Goal: Check status: Check status

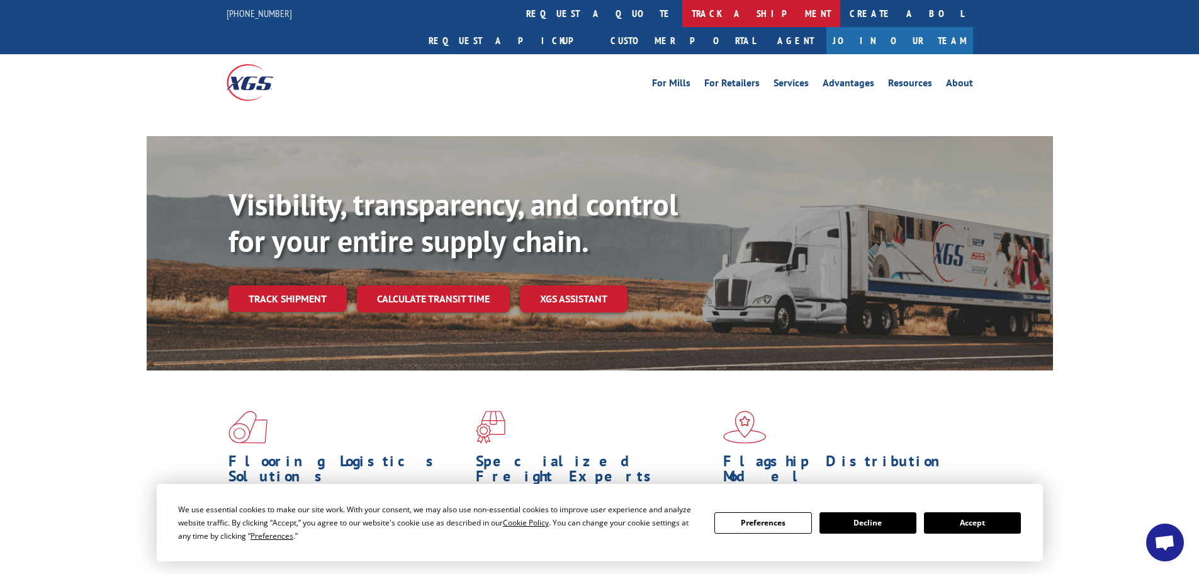
click at [683, 4] on link "track a shipment" at bounding box center [762, 13] width 158 height 27
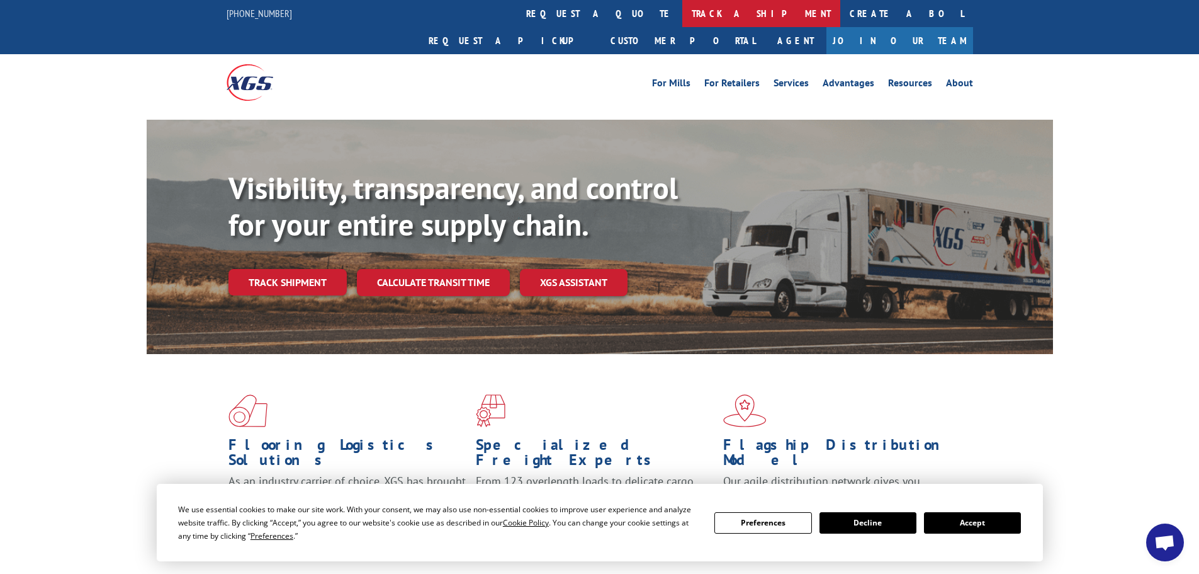
click at [683, 3] on link "track a shipment" at bounding box center [762, 13] width 158 height 27
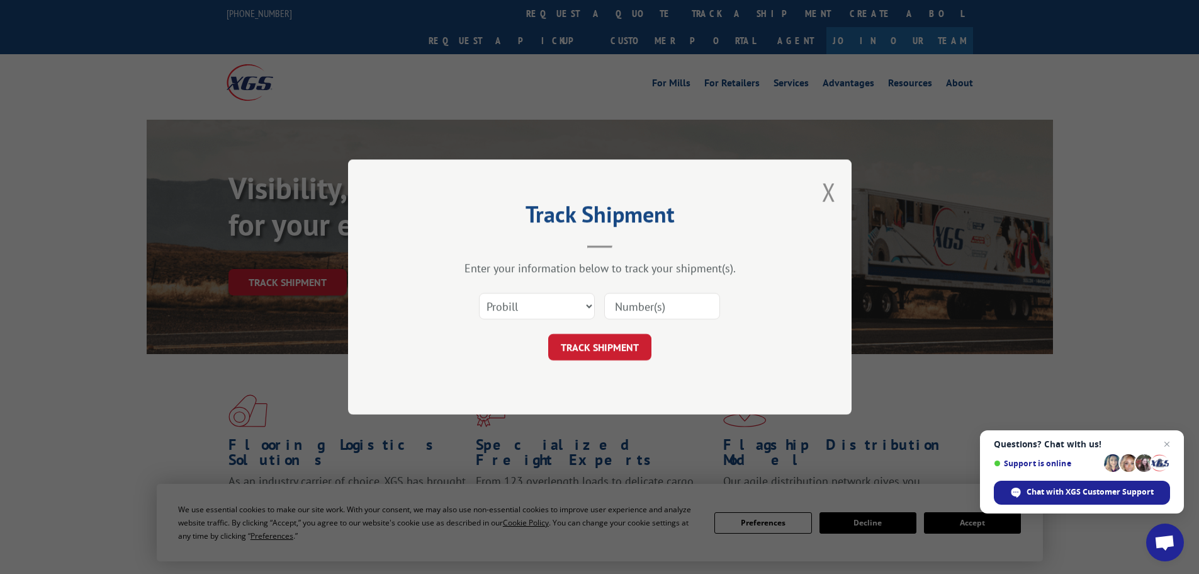
click at [619, 305] on input at bounding box center [662, 306] width 116 height 26
paste input "17468484"
type input "17468484"
click at [594, 354] on button "TRACK SHIPMENT" at bounding box center [599, 347] width 103 height 26
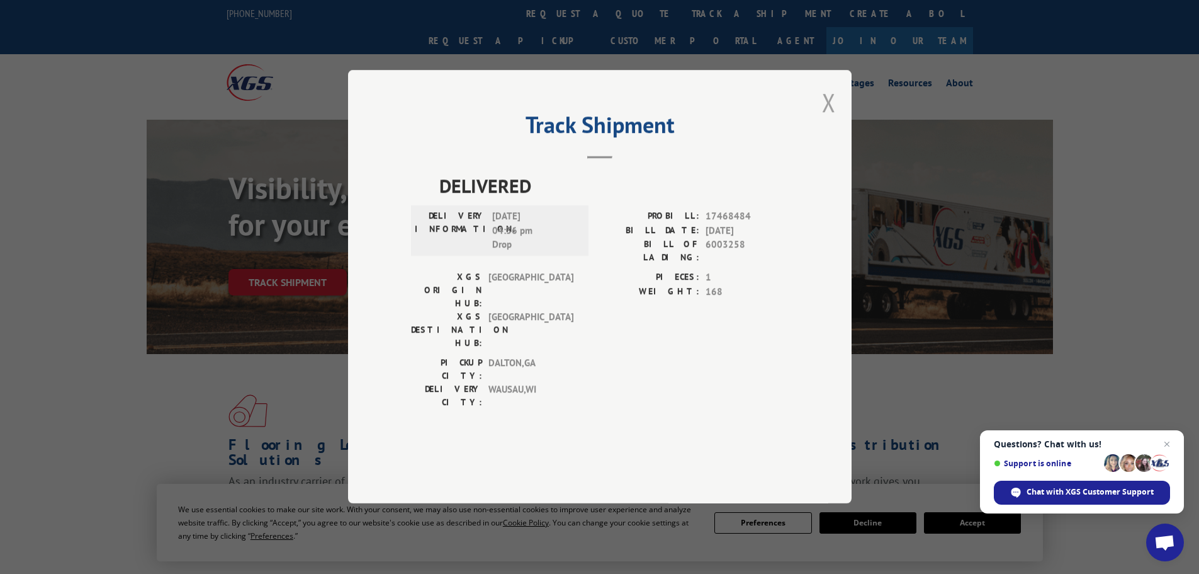
click at [828, 119] on button "Close modal" at bounding box center [829, 102] width 14 height 33
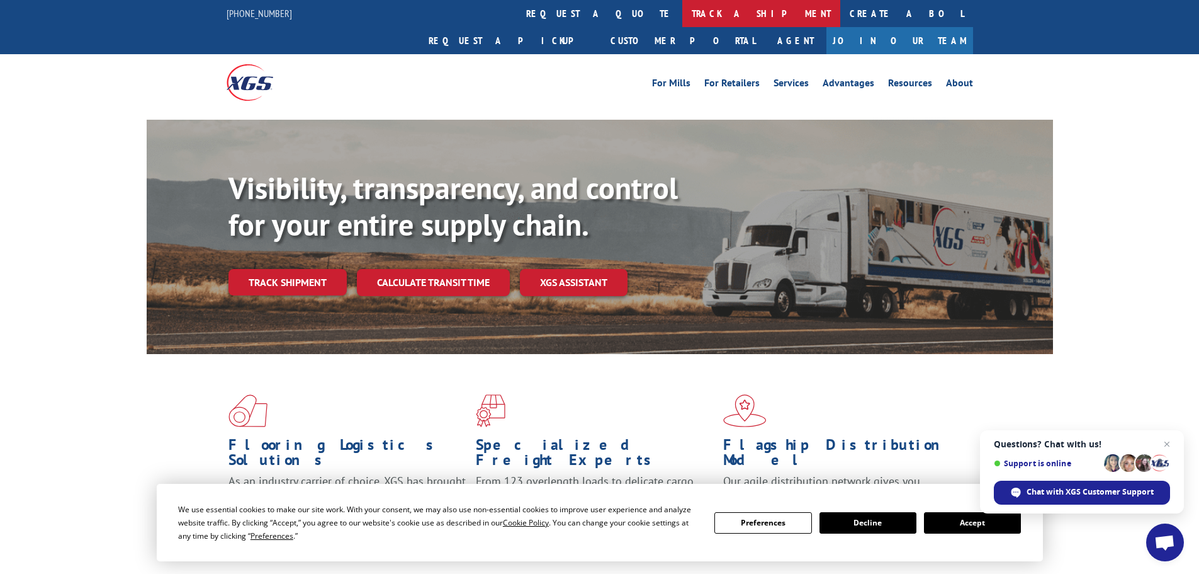
click at [683, 8] on link "track a shipment" at bounding box center [762, 13] width 158 height 27
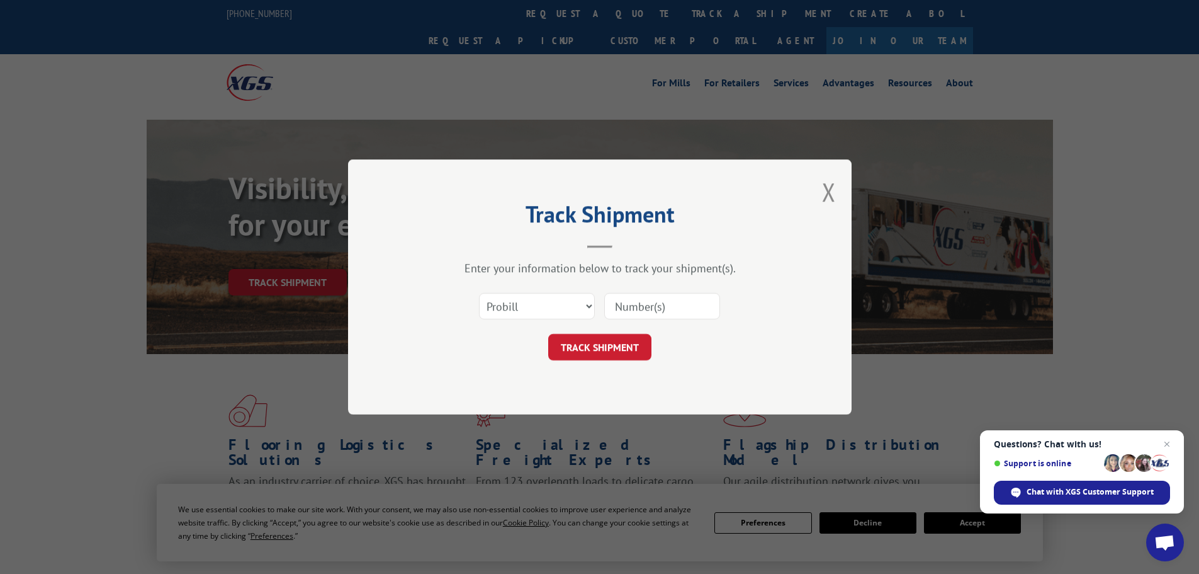
click at [626, 302] on input at bounding box center [662, 306] width 116 height 26
paste input "17520625"
type input "17520625"
click at [603, 356] on button "TRACK SHIPMENT" at bounding box center [599, 347] width 103 height 26
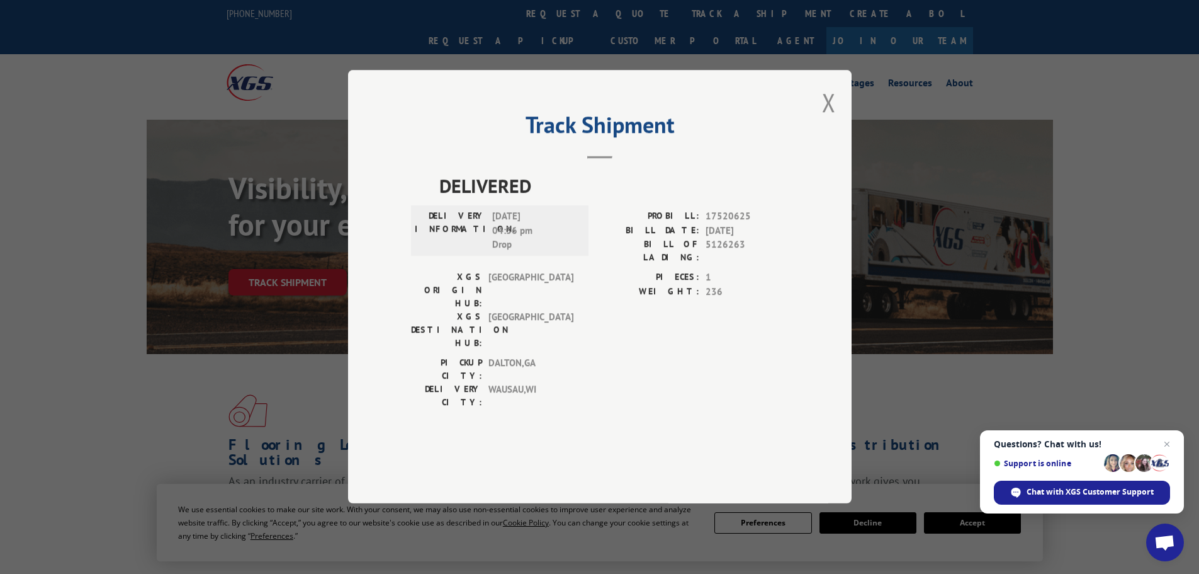
click at [820, 144] on div "Track Shipment DELIVERED DELIVERY INFORMATION: [DATE] 04:36 pm Drop PROBILL: 17…" at bounding box center [600, 286] width 504 height 433
click at [832, 119] on button "Close modal" at bounding box center [829, 102] width 14 height 33
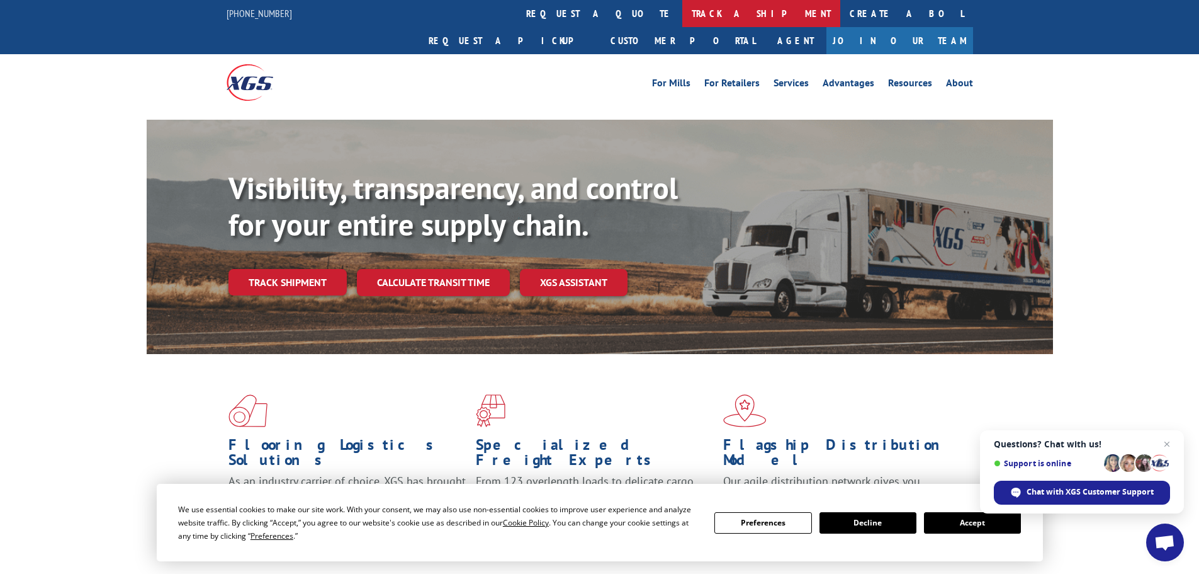
click at [683, 6] on link "track a shipment" at bounding box center [762, 13] width 158 height 27
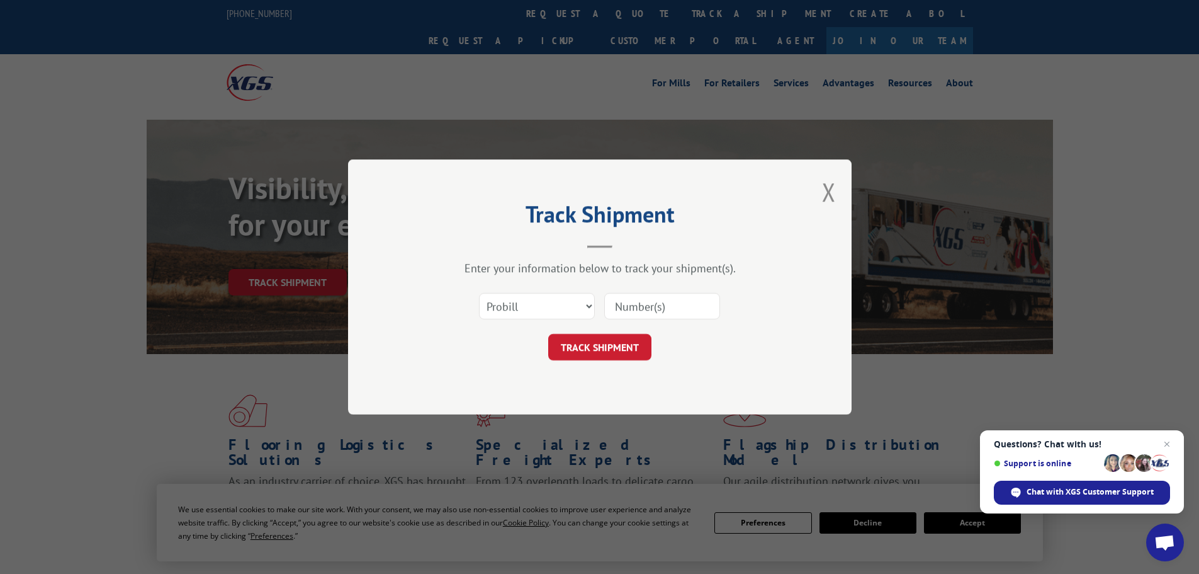
click at [623, 302] on input at bounding box center [662, 306] width 116 height 26
paste input "17516291"
type input "17516291"
click at [621, 354] on button "TRACK SHIPMENT" at bounding box center [599, 347] width 103 height 26
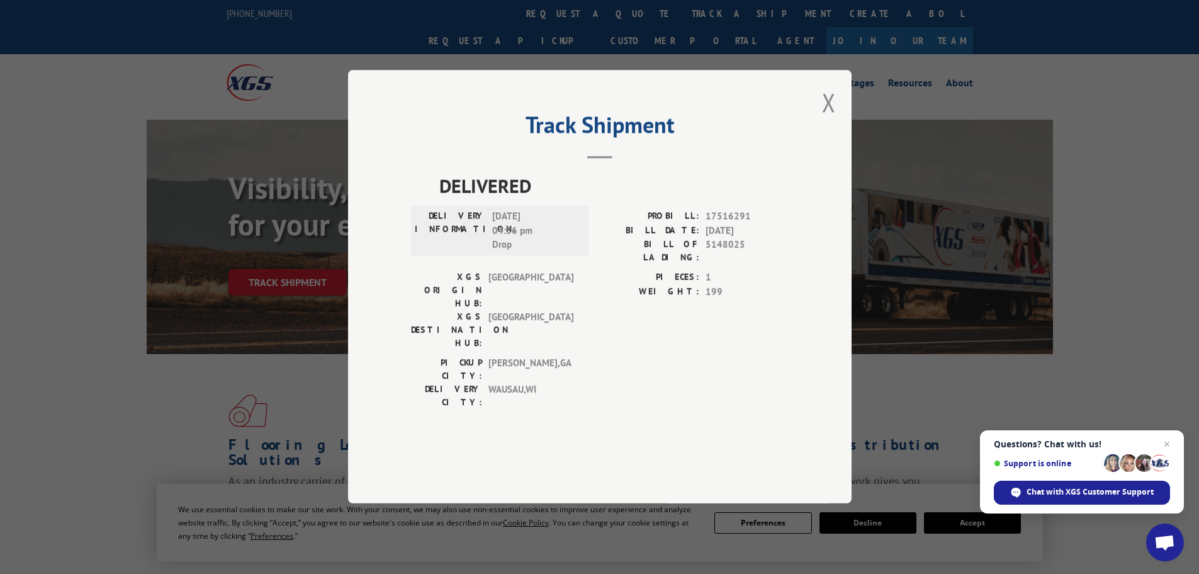
click at [821, 140] on div "Track Shipment DELIVERED DELIVERY INFORMATION: [DATE] 04:36 pm Drop PROBILL: 17…" at bounding box center [600, 286] width 504 height 433
click at [830, 119] on button "Close modal" at bounding box center [829, 102] width 14 height 33
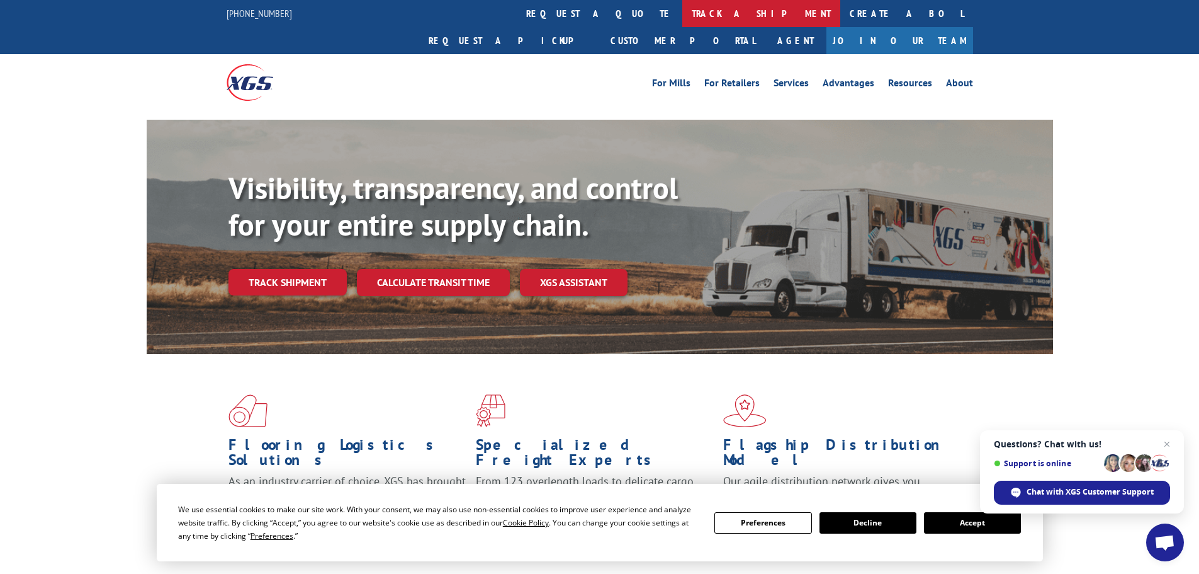
click at [683, 22] on link "track a shipment" at bounding box center [762, 13] width 158 height 27
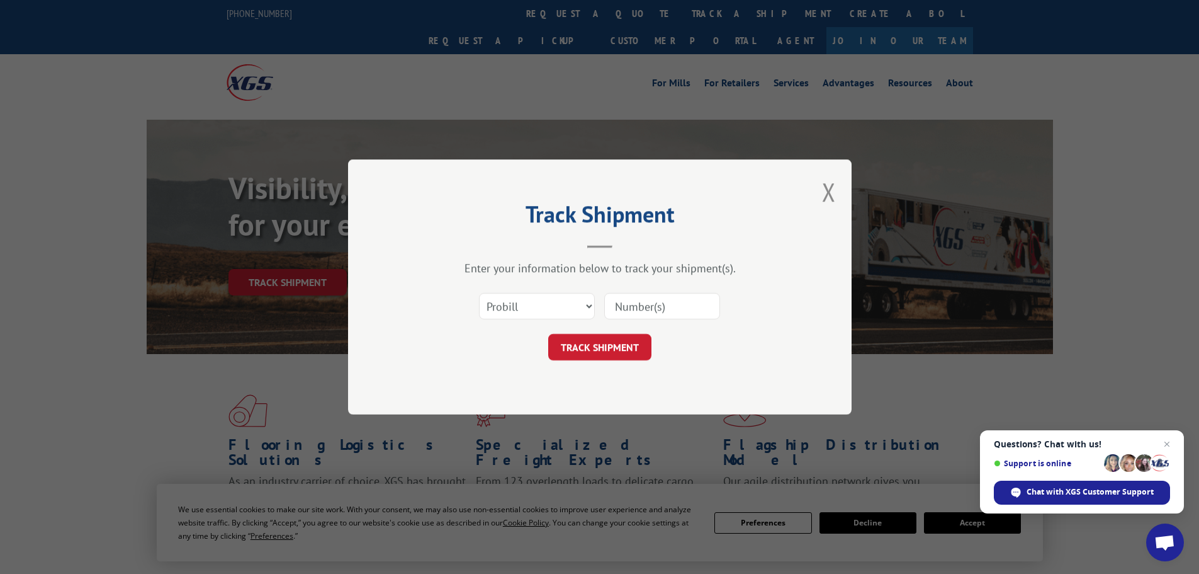
click at [635, 300] on input at bounding box center [662, 306] width 116 height 26
paste input "17228625"
type input "17228625"
click at [582, 339] on button "TRACK SHIPMENT" at bounding box center [599, 347] width 103 height 26
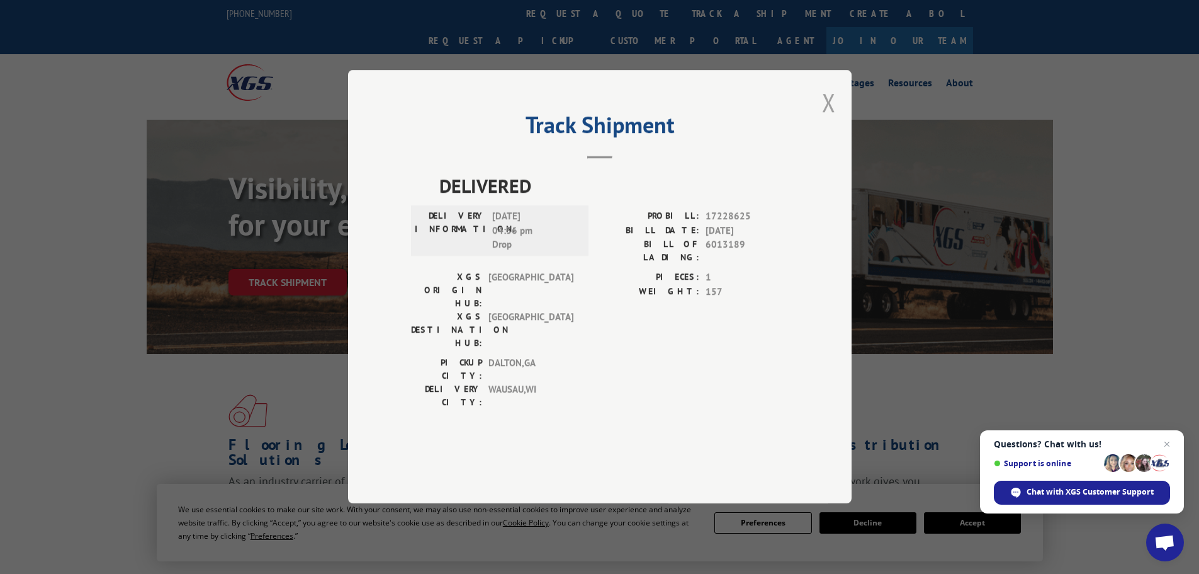
click at [830, 119] on button "Close modal" at bounding box center [829, 102] width 14 height 33
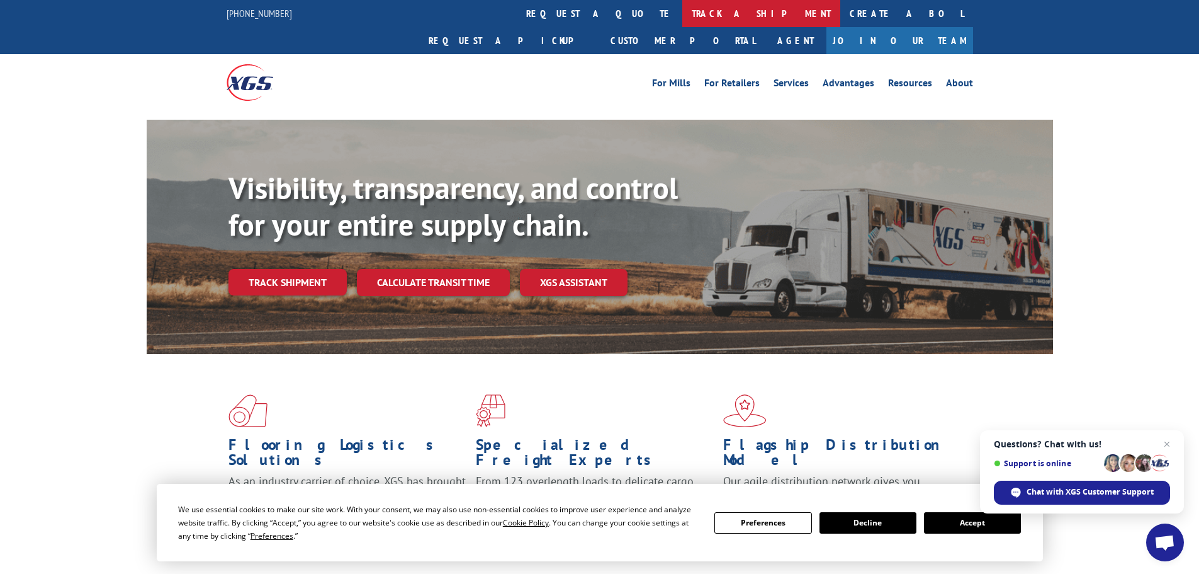
click at [683, 10] on link "track a shipment" at bounding box center [762, 13] width 158 height 27
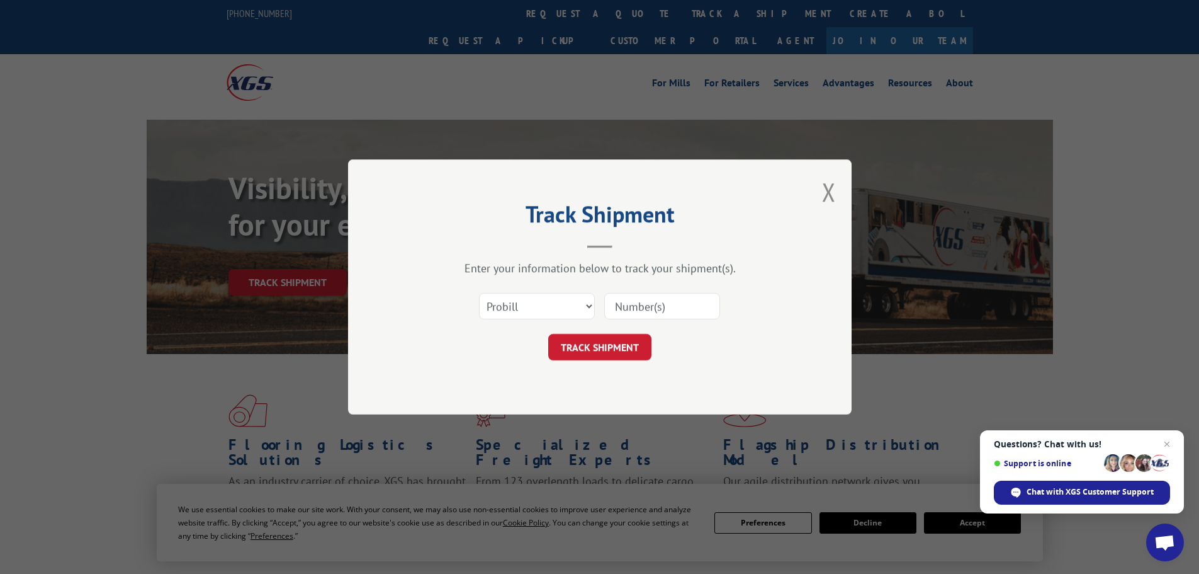
click at [636, 311] on input at bounding box center [662, 306] width 116 height 26
paste input "17470269"
type input "17470269"
click at [607, 345] on button "TRACK SHIPMENT" at bounding box center [599, 347] width 103 height 26
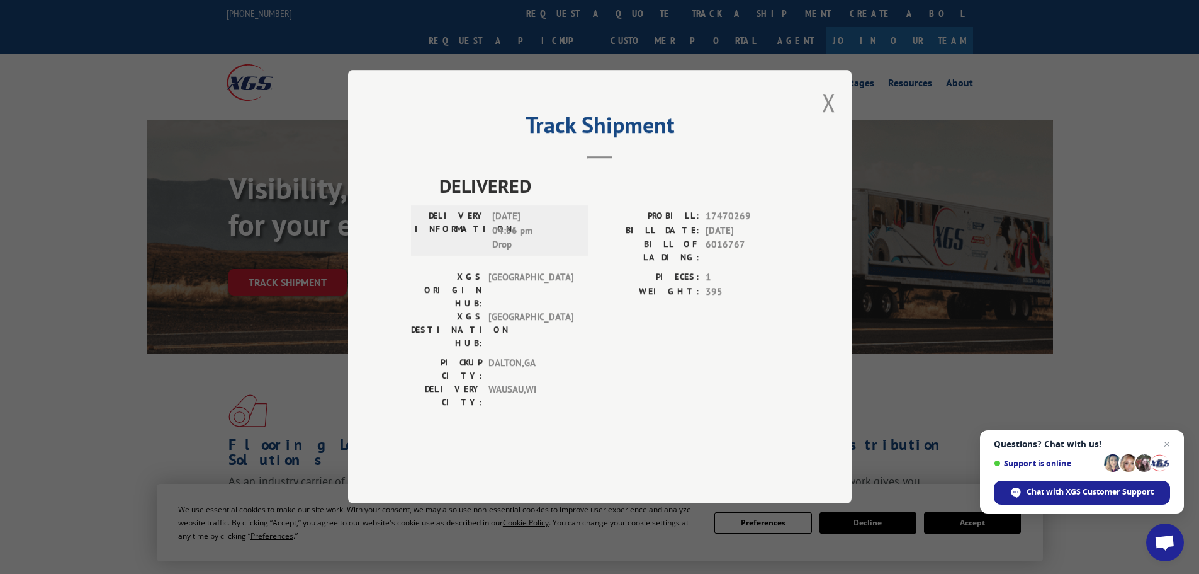
drag, startPoint x: 824, startPoint y: 145, endPoint x: 805, endPoint y: 145, distance: 19.5
click at [822, 145] on div "Track Shipment DELIVERED DELIVERY INFORMATION: [DATE] 04:36 pm Drop PROBILL: 17…" at bounding box center [600, 286] width 504 height 433
click at [832, 119] on button "Close modal" at bounding box center [829, 102] width 14 height 33
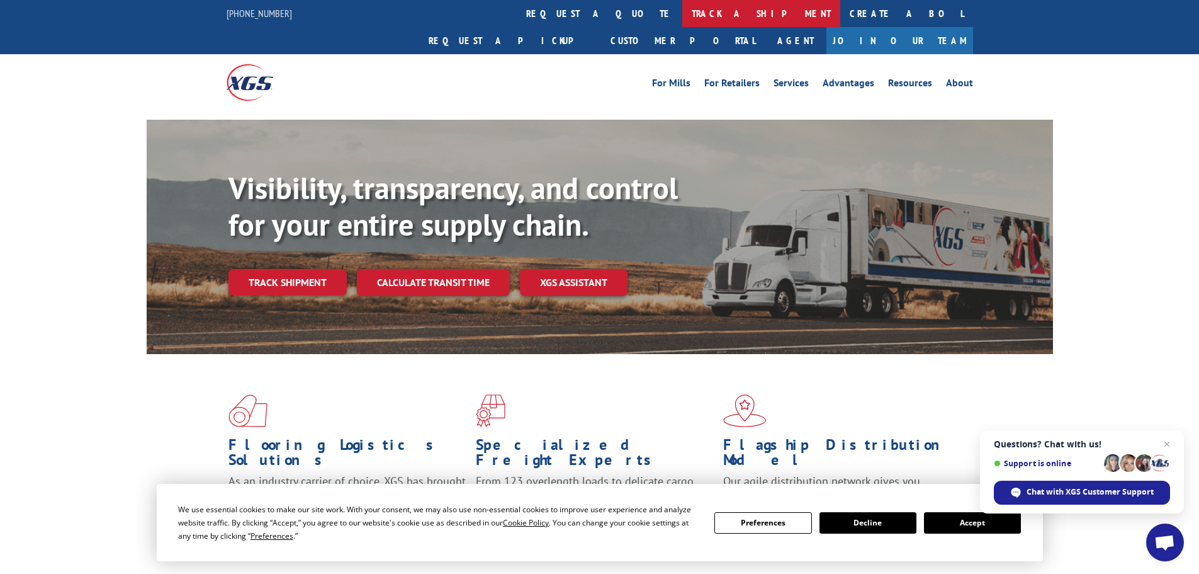
click at [683, 16] on link "track a shipment" at bounding box center [762, 13] width 158 height 27
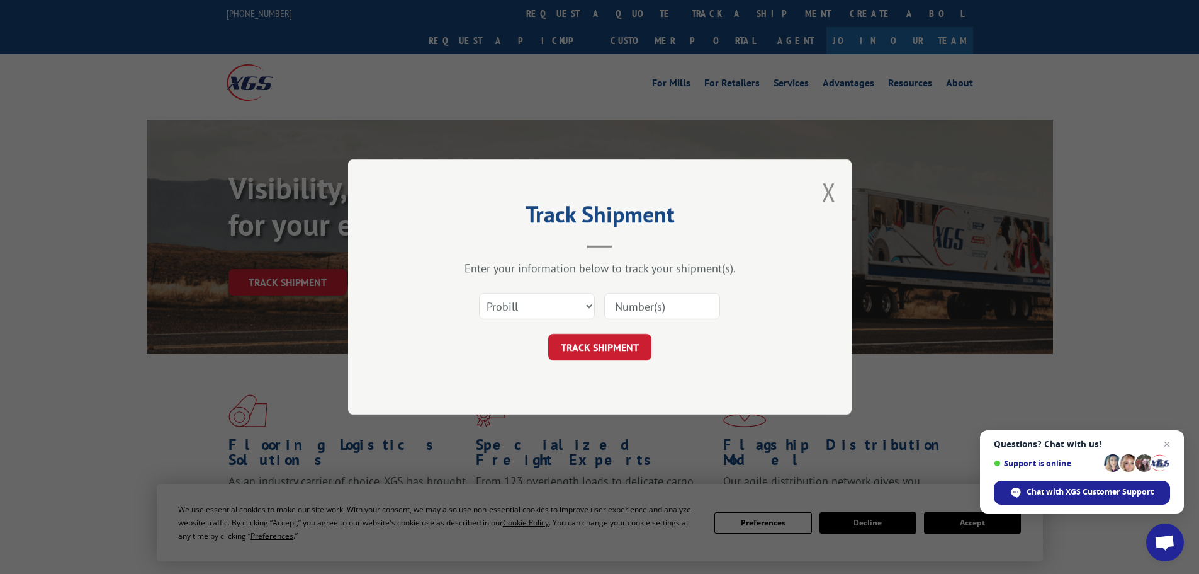
click at [628, 303] on input at bounding box center [662, 306] width 116 height 26
paste input "17470478"
type input "17470478"
click at [607, 342] on button "TRACK SHIPMENT" at bounding box center [599, 347] width 103 height 26
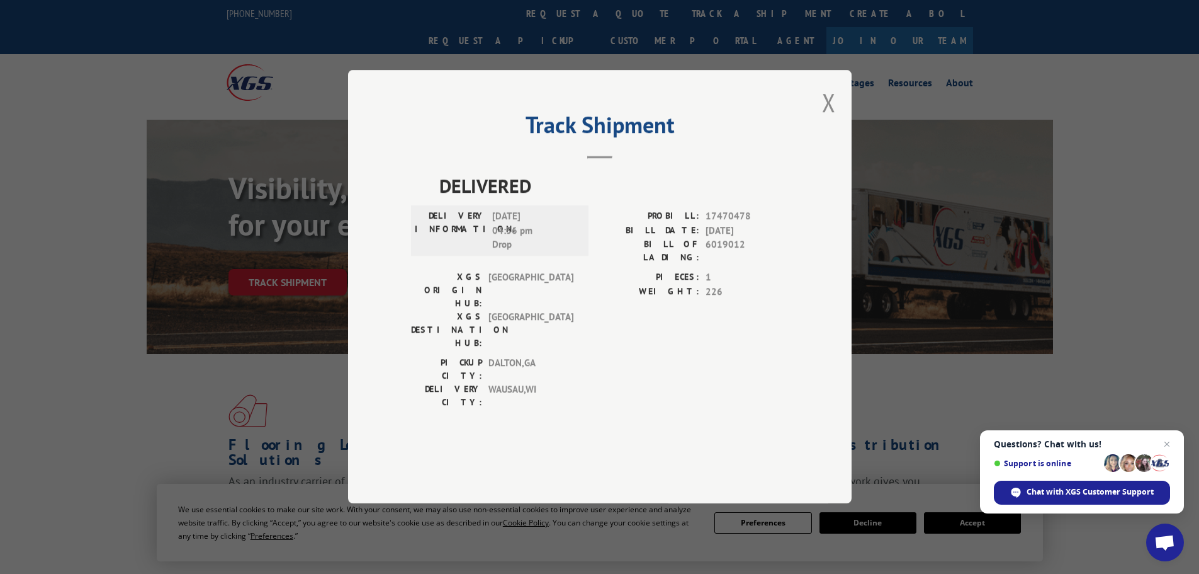
click at [836, 142] on div "Track Shipment DELIVERED DELIVERY INFORMATION: [DATE] 04:36 pm Drop PROBILL: 17…" at bounding box center [600, 286] width 504 height 433
click at [834, 119] on button "Close modal" at bounding box center [829, 102] width 14 height 33
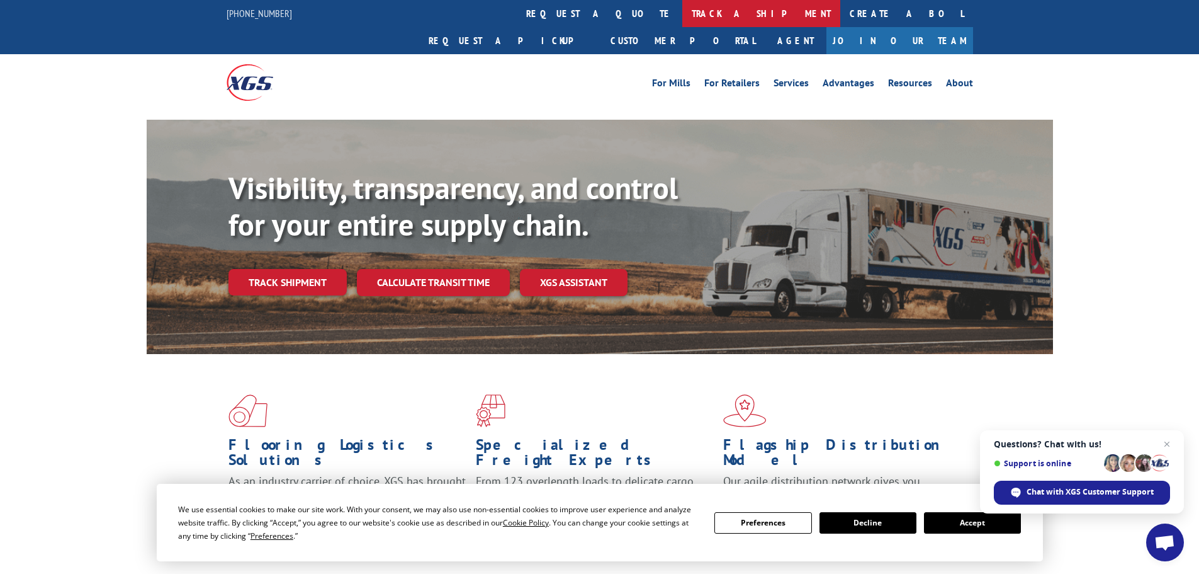
click at [683, 17] on link "track a shipment" at bounding box center [762, 13] width 158 height 27
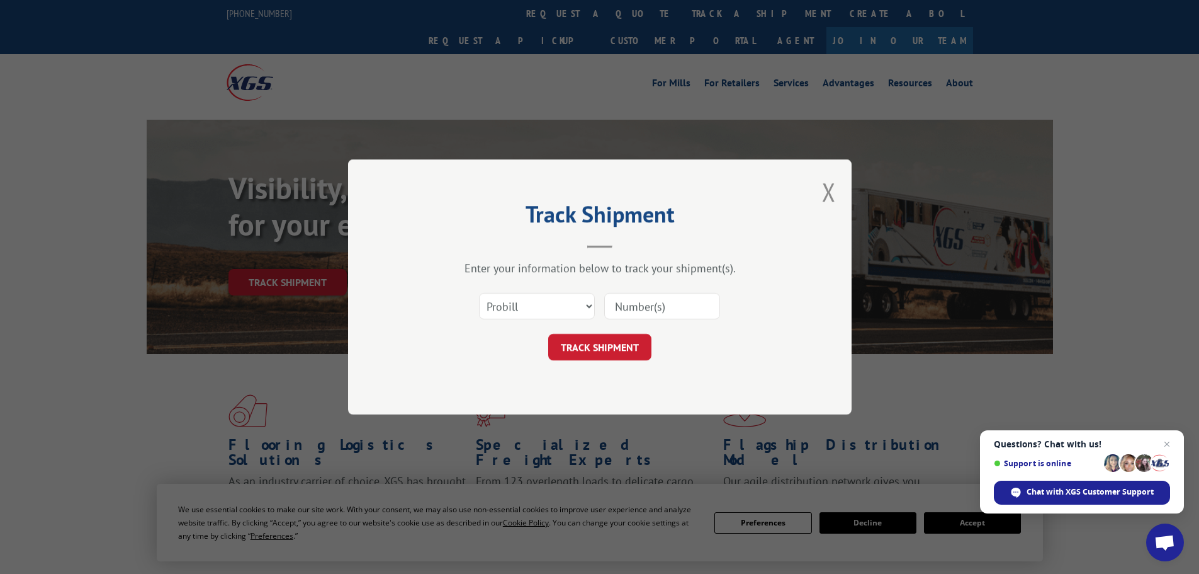
click at [624, 309] on input at bounding box center [662, 306] width 116 height 26
paste input "17470477"
type input "17470477"
click at [608, 337] on button "TRACK SHIPMENT" at bounding box center [599, 347] width 103 height 26
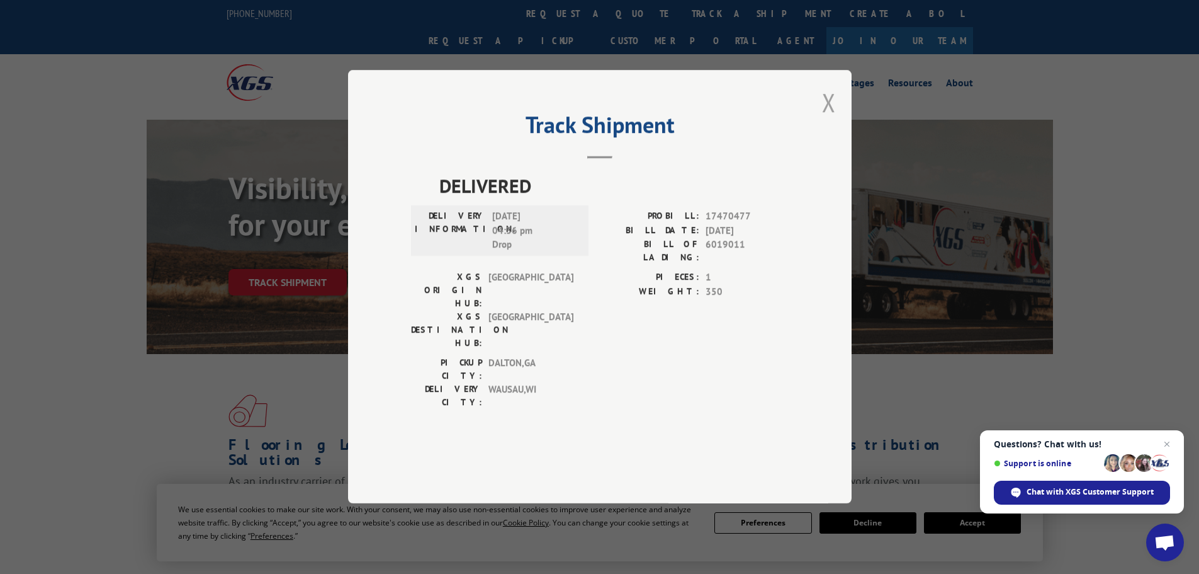
click at [827, 119] on button "Close modal" at bounding box center [829, 102] width 14 height 33
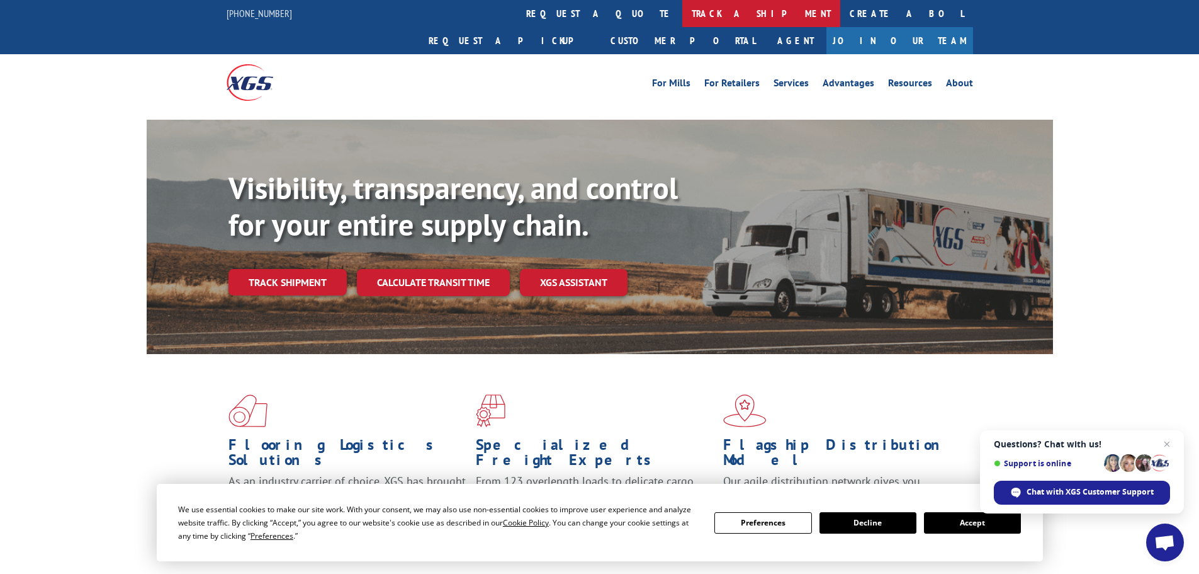
click at [683, 21] on link "track a shipment" at bounding box center [762, 13] width 158 height 27
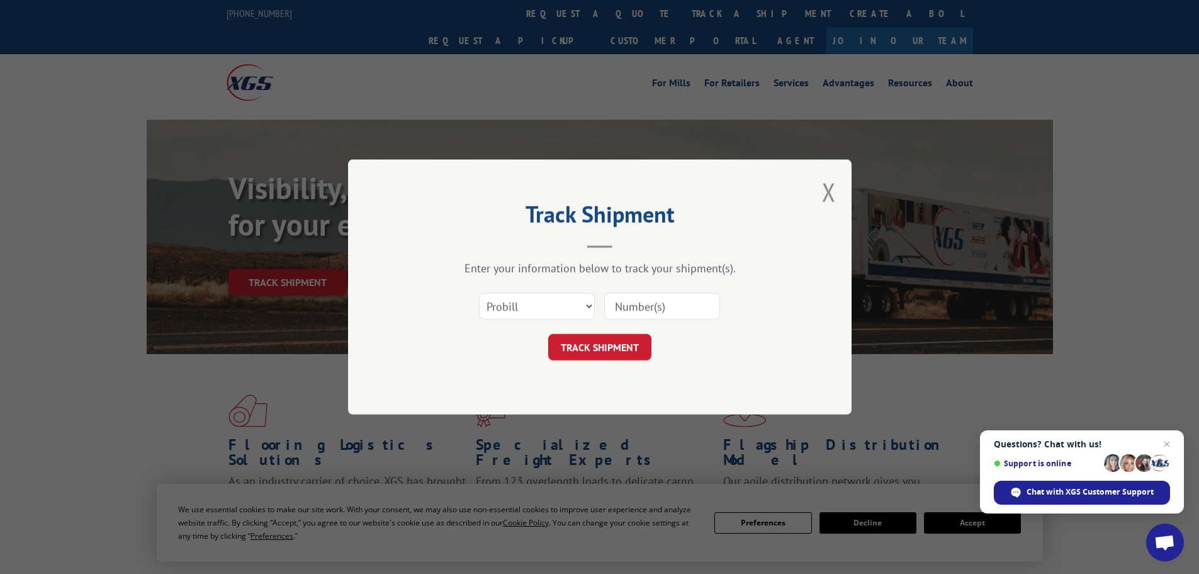
click at [623, 307] on input at bounding box center [662, 306] width 116 height 26
paste input "17229025"
type input "17229025"
click at [581, 343] on button "TRACK SHIPMENT" at bounding box center [599, 347] width 103 height 26
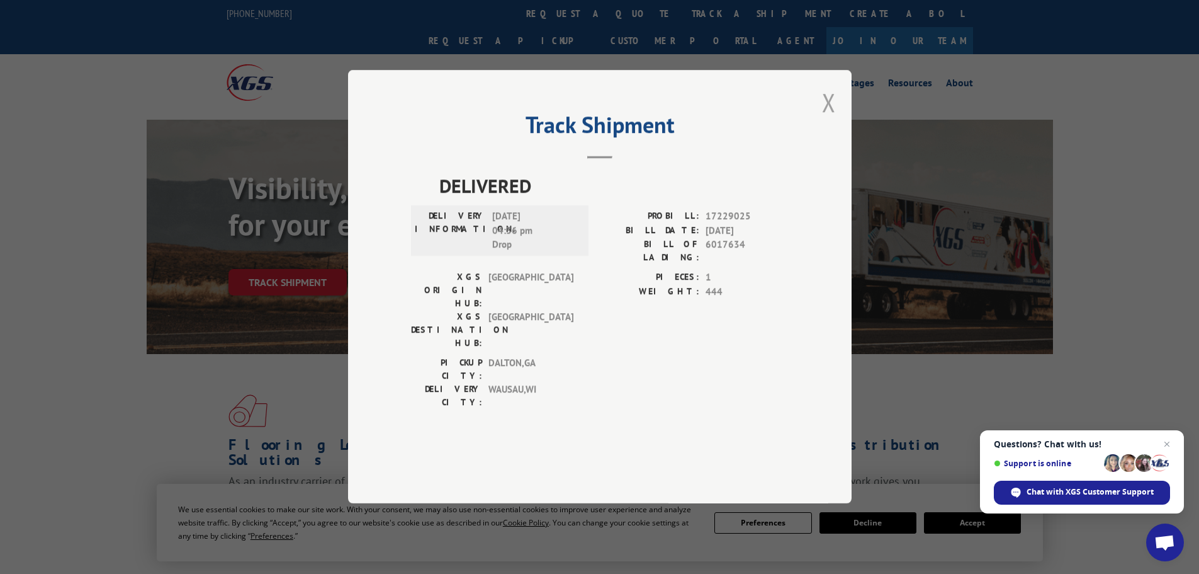
drag, startPoint x: 825, startPoint y: 136, endPoint x: 819, endPoint y: 135, distance: 6.3
click at [823, 119] on button "Close modal" at bounding box center [829, 102] width 14 height 33
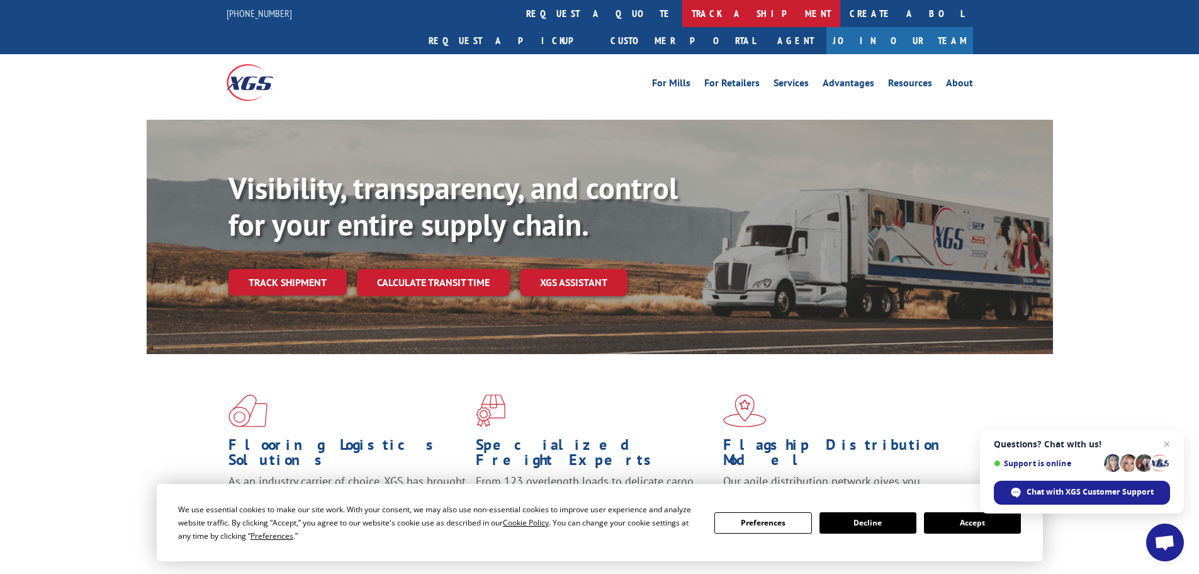
click at [683, 14] on link "track a shipment" at bounding box center [762, 13] width 158 height 27
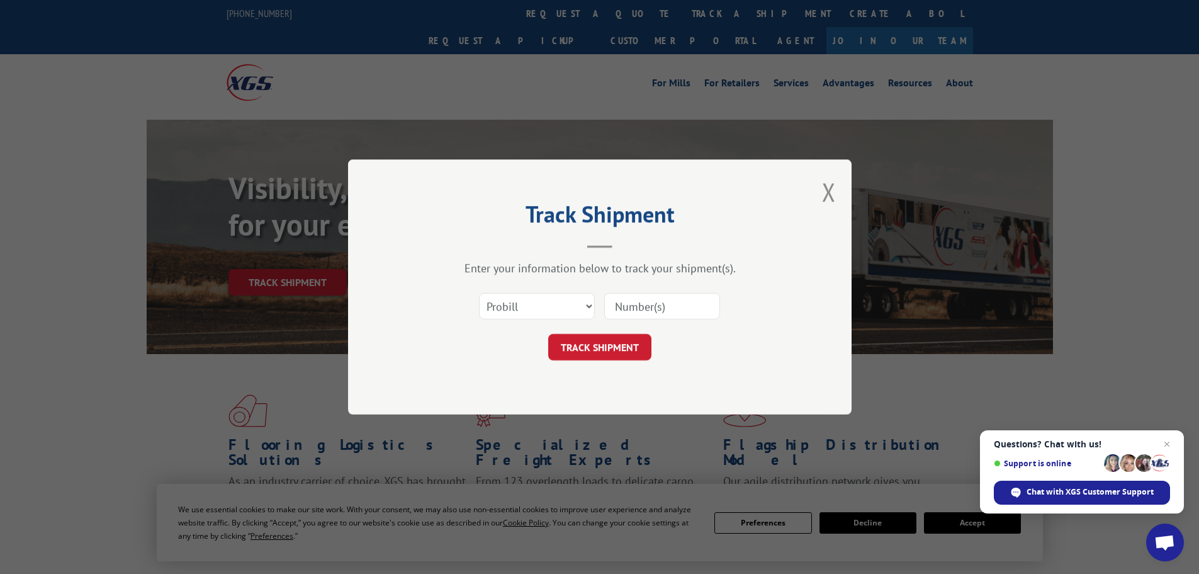
click at [621, 307] on input at bounding box center [662, 306] width 116 height 26
paste input "16331183"
type input "16331183"
click at [594, 352] on button "TRACK SHIPMENT" at bounding box center [599, 347] width 103 height 26
